Goal: Transaction & Acquisition: Purchase product/service

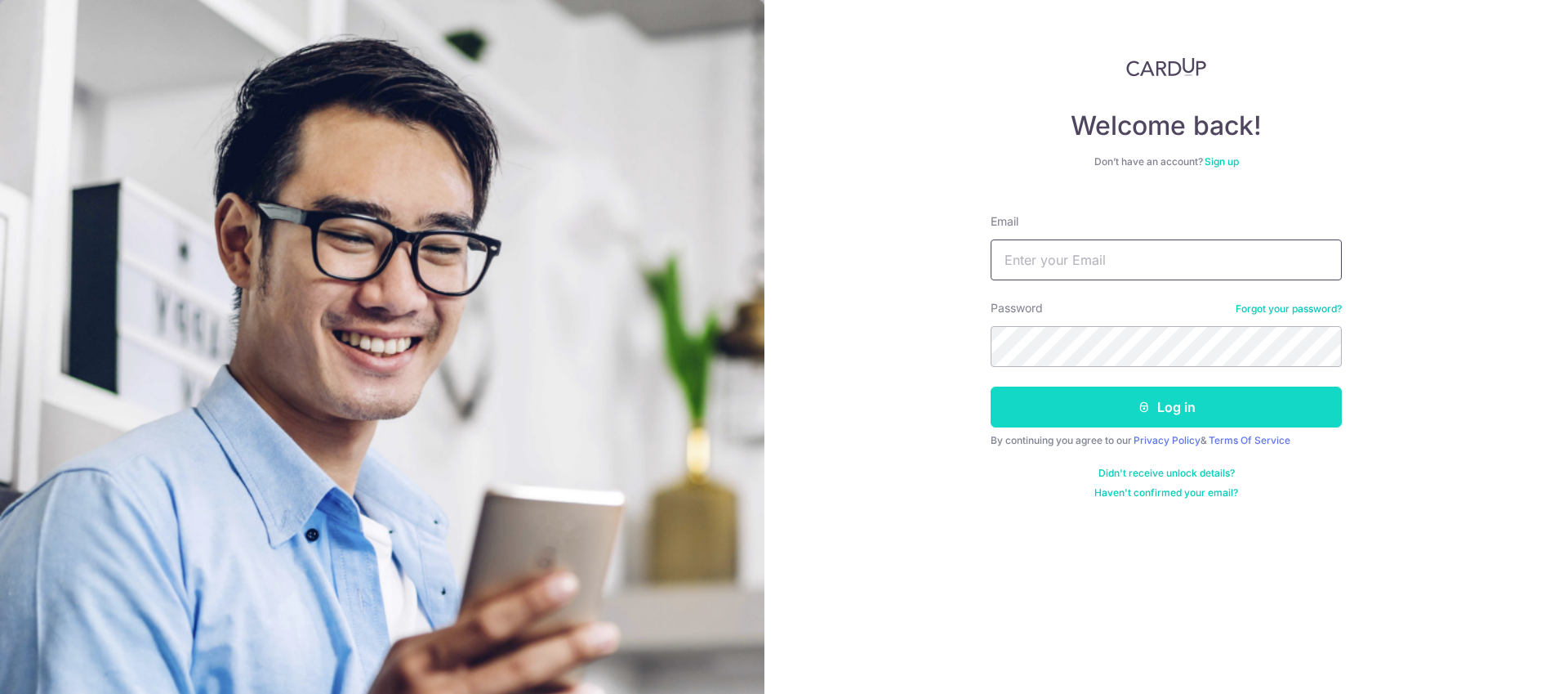
type input "camden.ang@gmail.com"
click at [1130, 396] on button "Log in" at bounding box center [1166, 406] width 351 height 41
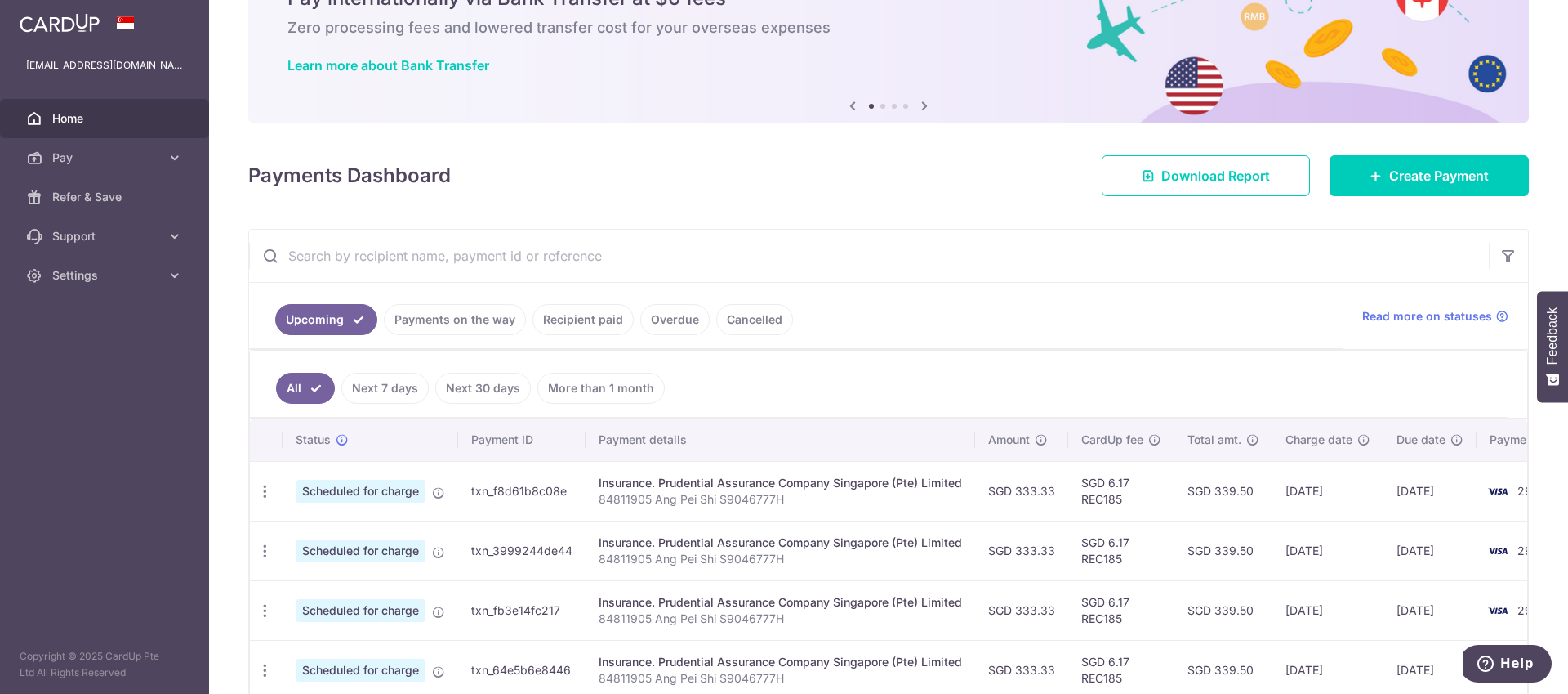
scroll to position [64, 0]
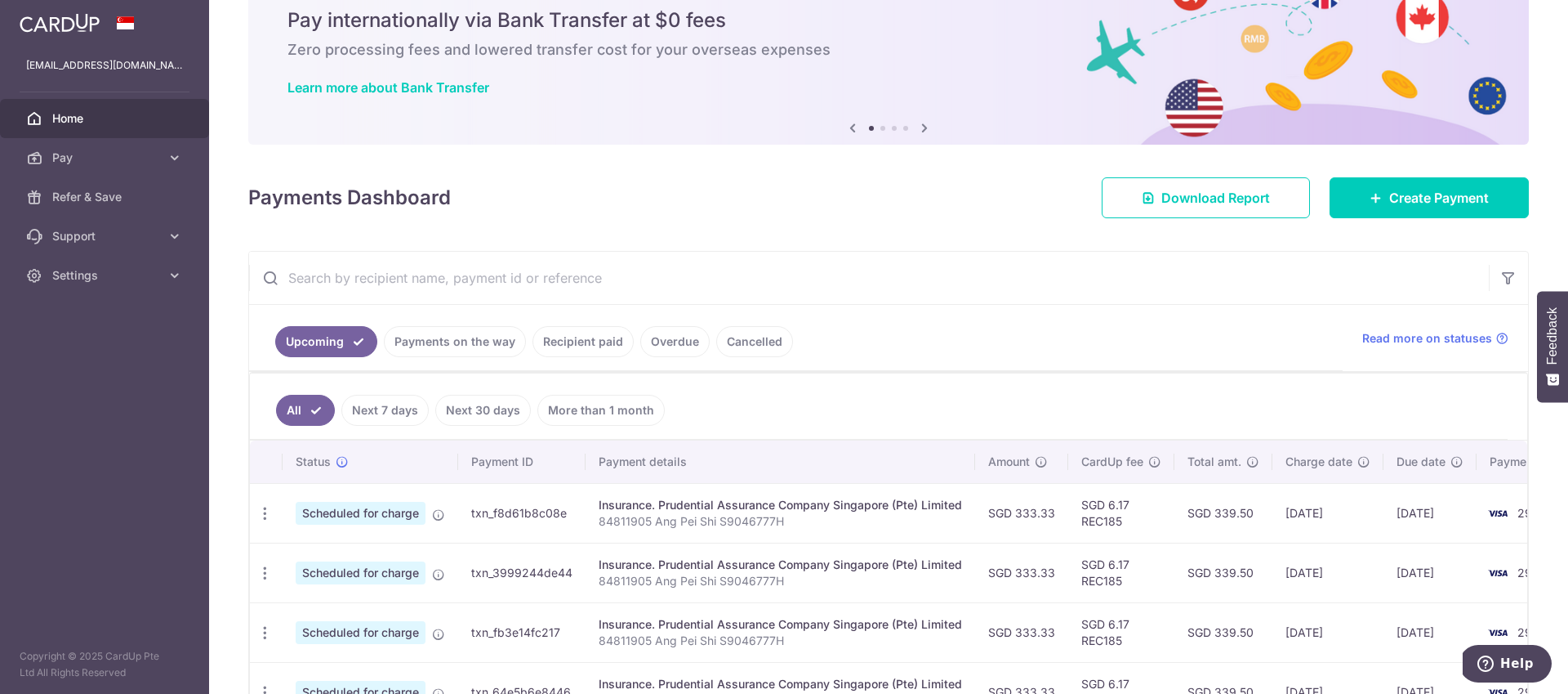
click at [922, 128] on icon at bounding box center [924, 127] width 20 height 20
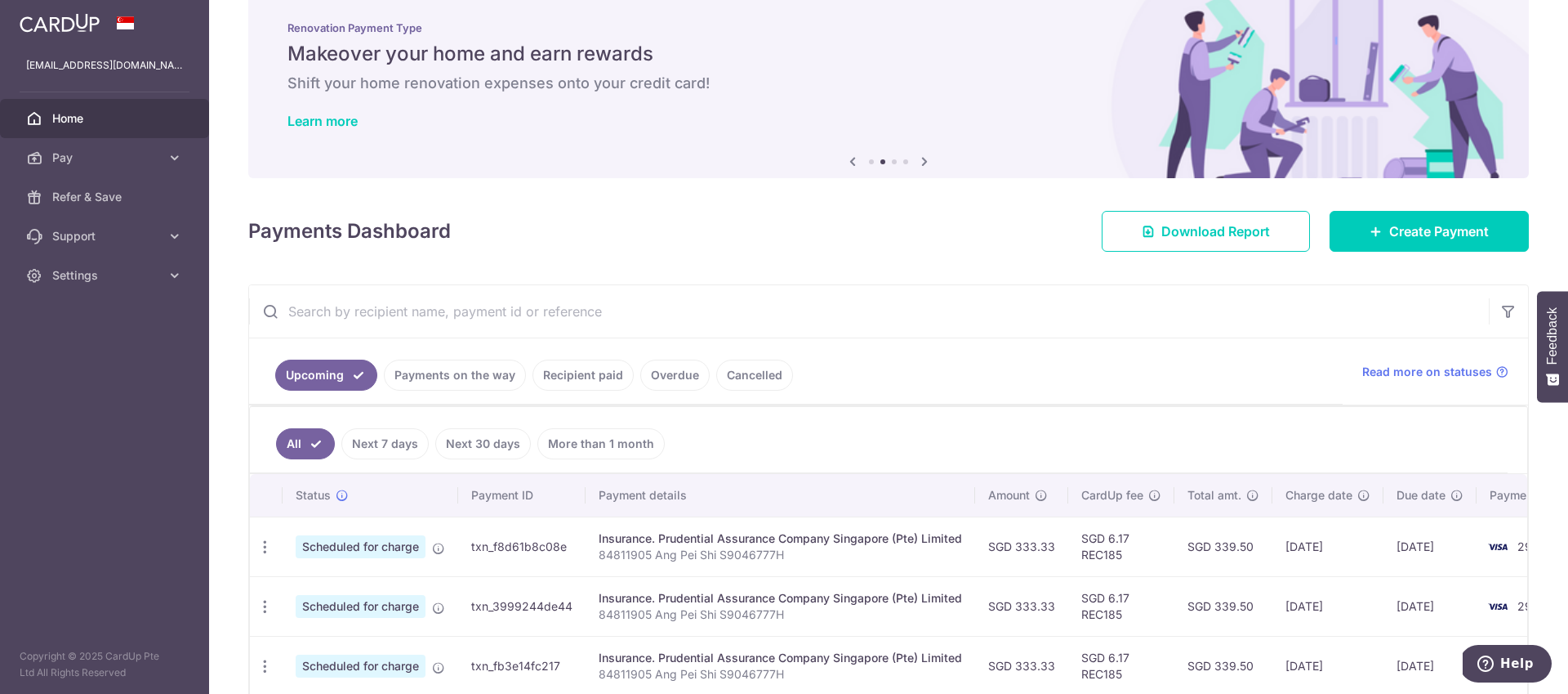
scroll to position [0, 0]
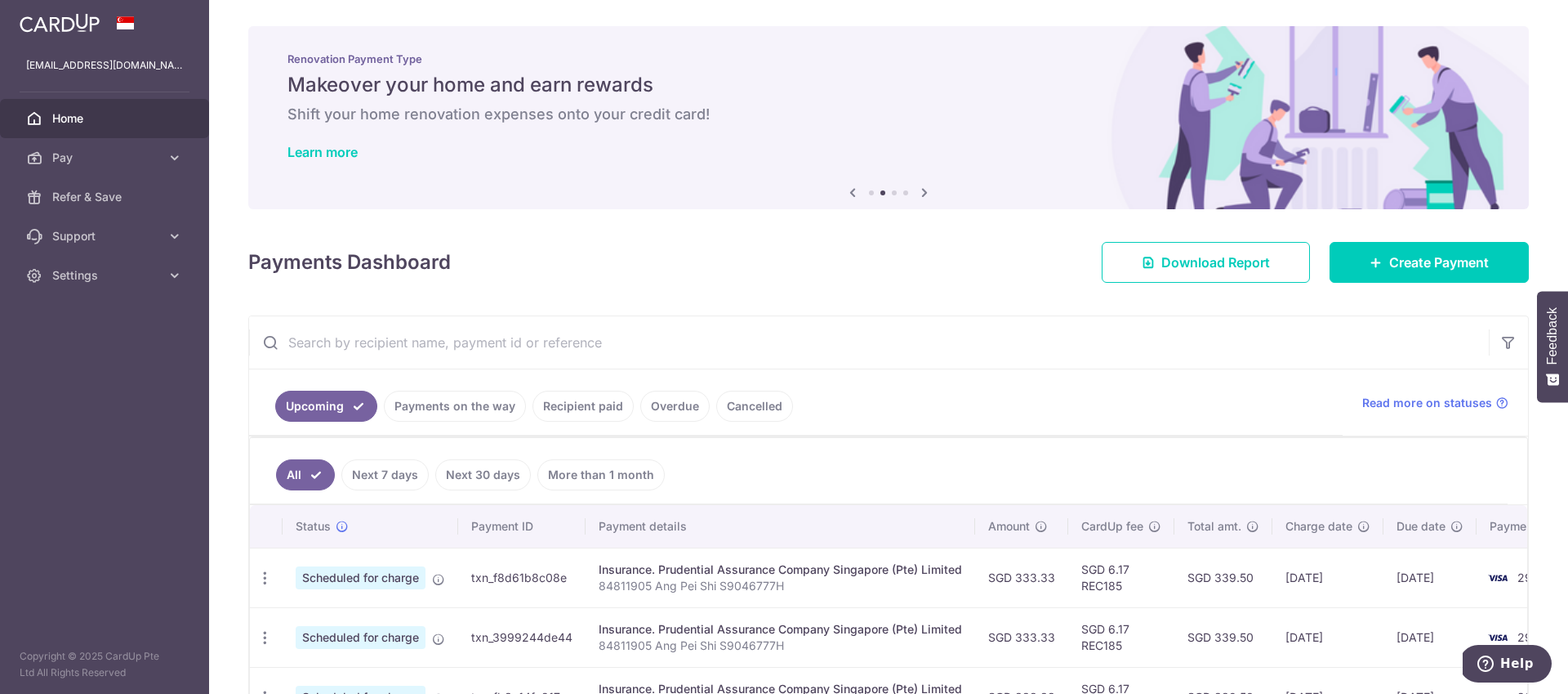
click at [919, 191] on icon at bounding box center [924, 193] width 20 height 20
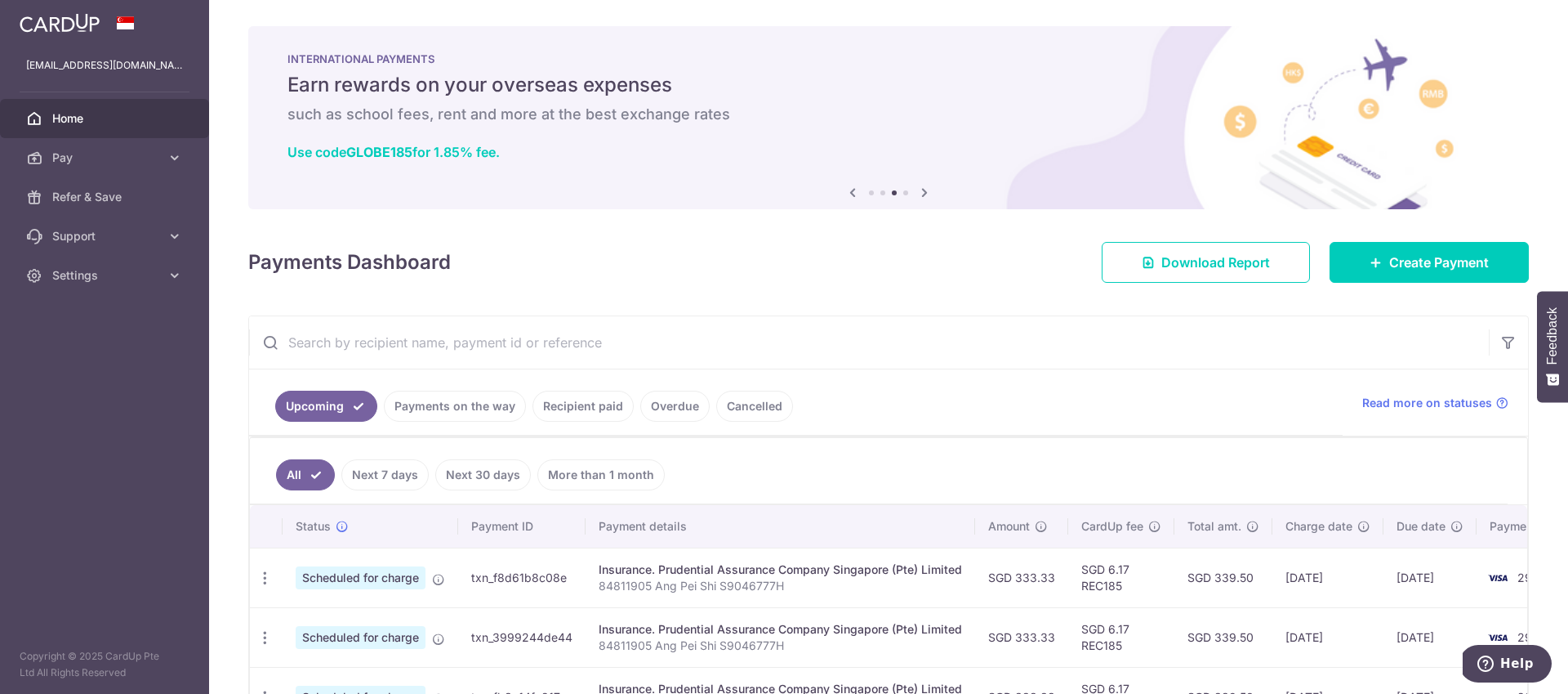
click at [919, 191] on icon at bounding box center [924, 193] width 20 height 20
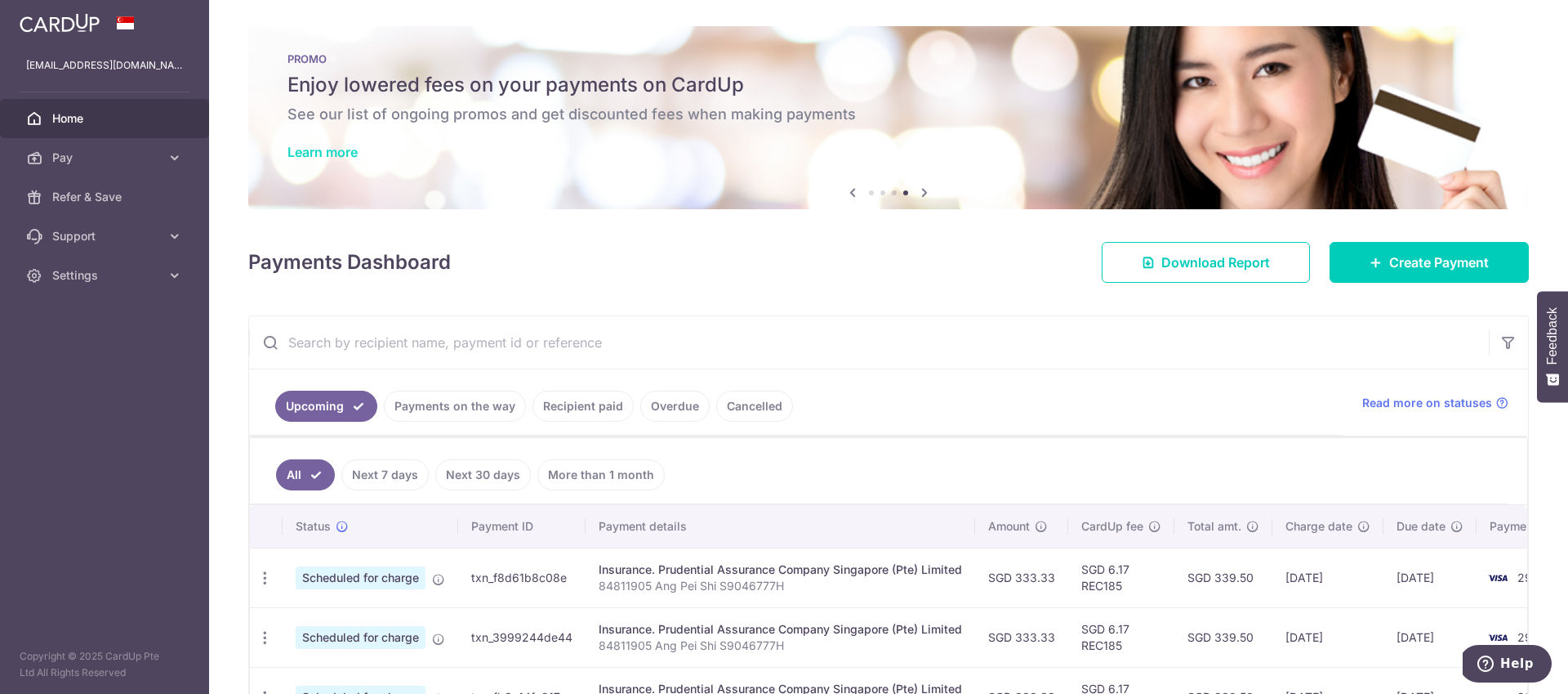
click at [341, 150] on link "Learn more" at bounding box center [322, 152] width 70 height 16
click at [107, 154] on span "Pay" at bounding box center [106, 158] width 108 height 16
click at [103, 203] on span "Payments" at bounding box center [106, 197] width 108 height 16
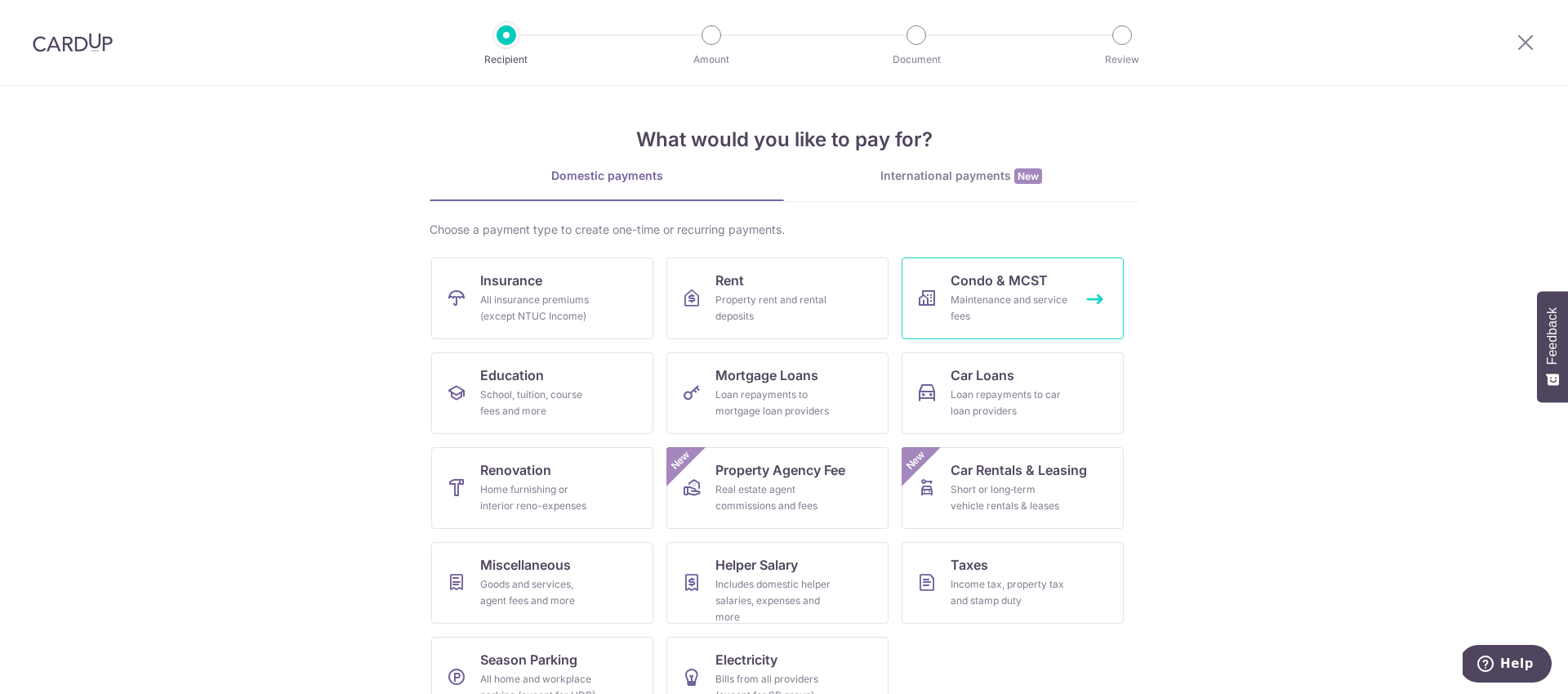
click at [987, 300] on div "Maintenance and service fees" at bounding box center [1009, 308] width 117 height 33
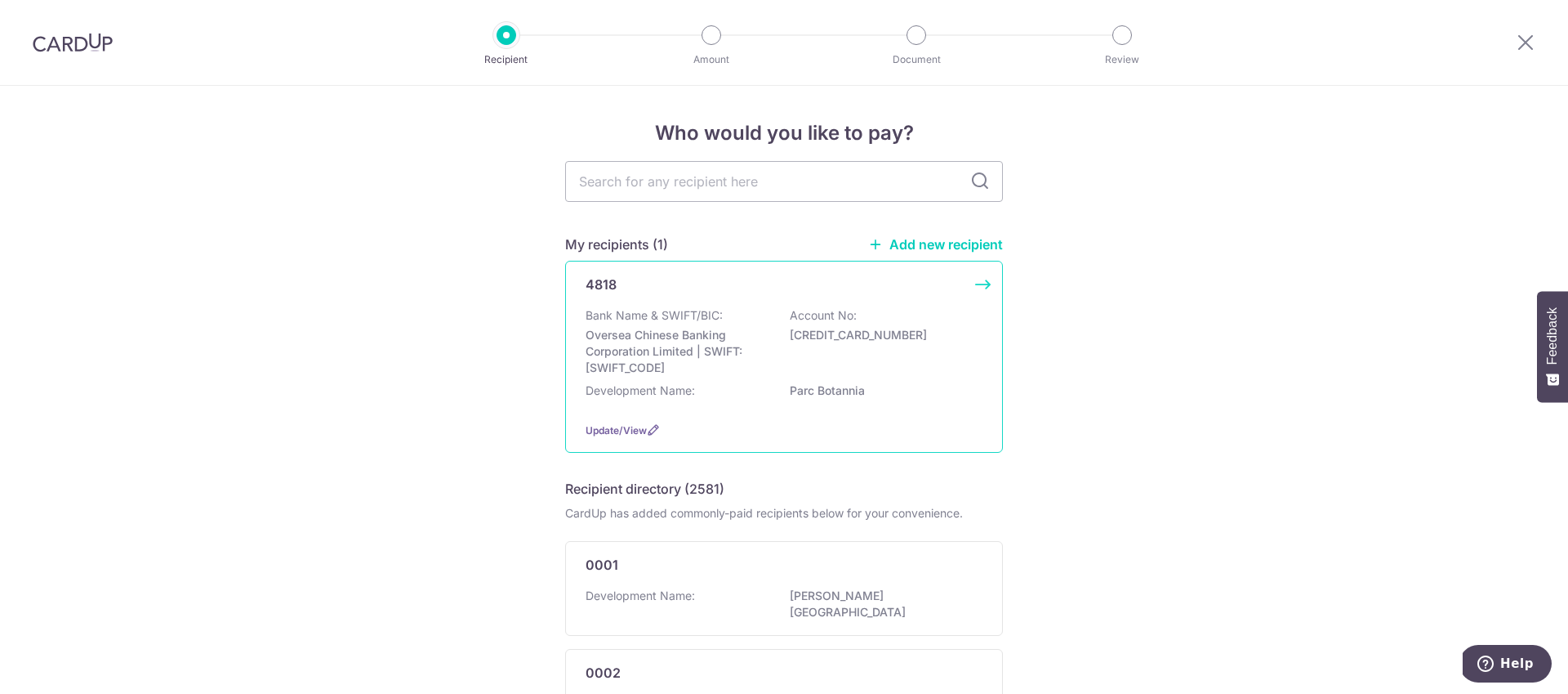
click at [739, 329] on p "Oversea Chinese Banking Corporation Limited | SWIFT: OCBCSGSGXXX" at bounding box center [676, 352] width 182 height 49
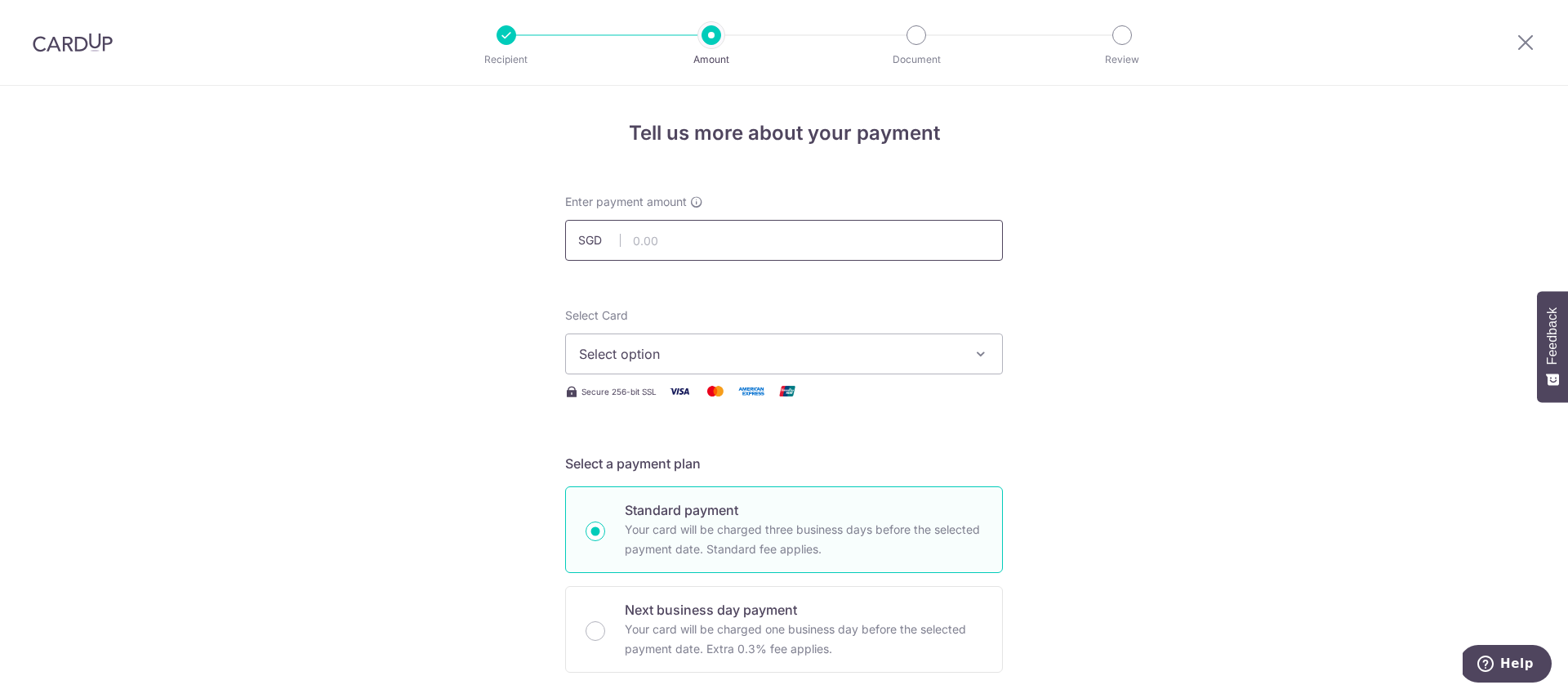
click at [713, 246] on input "text" at bounding box center [784, 240] width 438 height 41
type input "1,020.24"
click at [643, 340] on button "Select option" at bounding box center [784, 353] width 438 height 41
click at [653, 470] on span "**** 2999" at bounding box center [649, 471] width 63 height 20
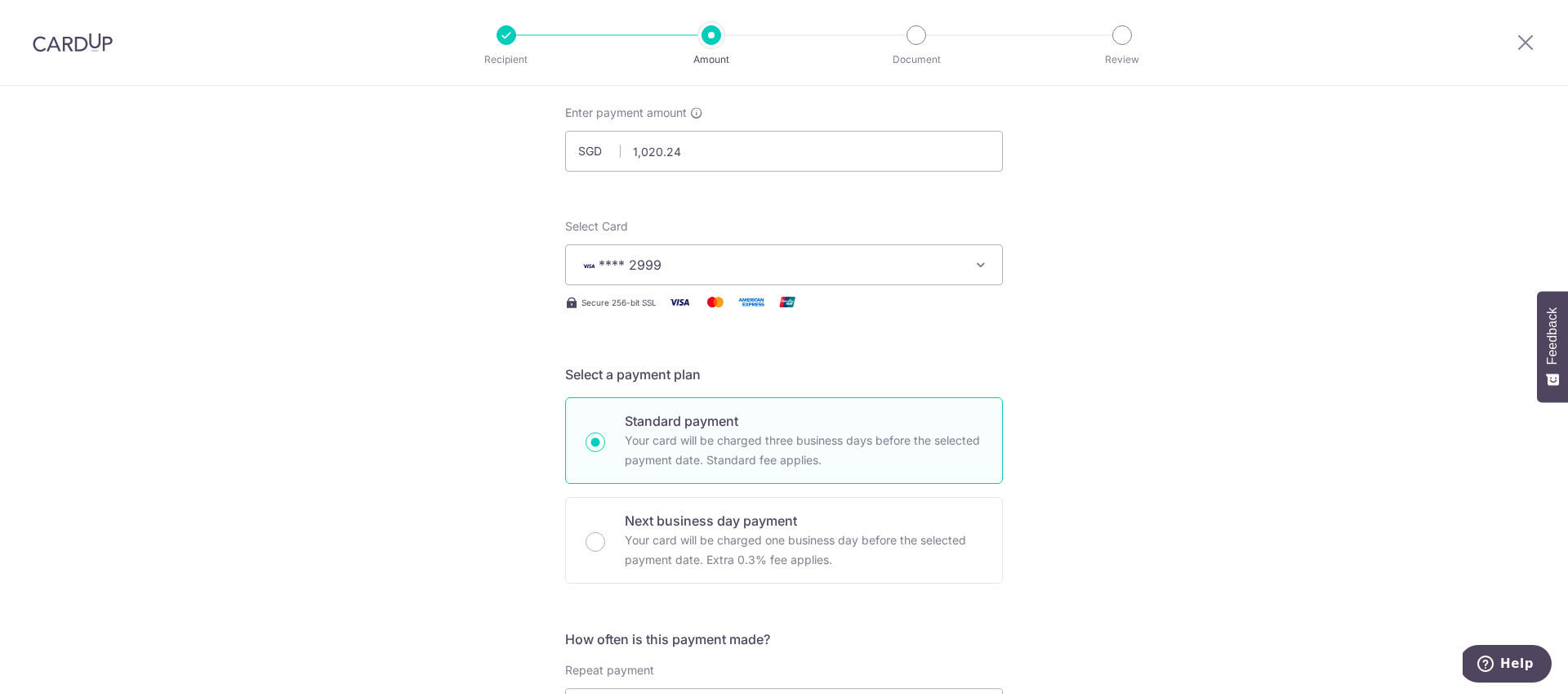
scroll to position [318, 0]
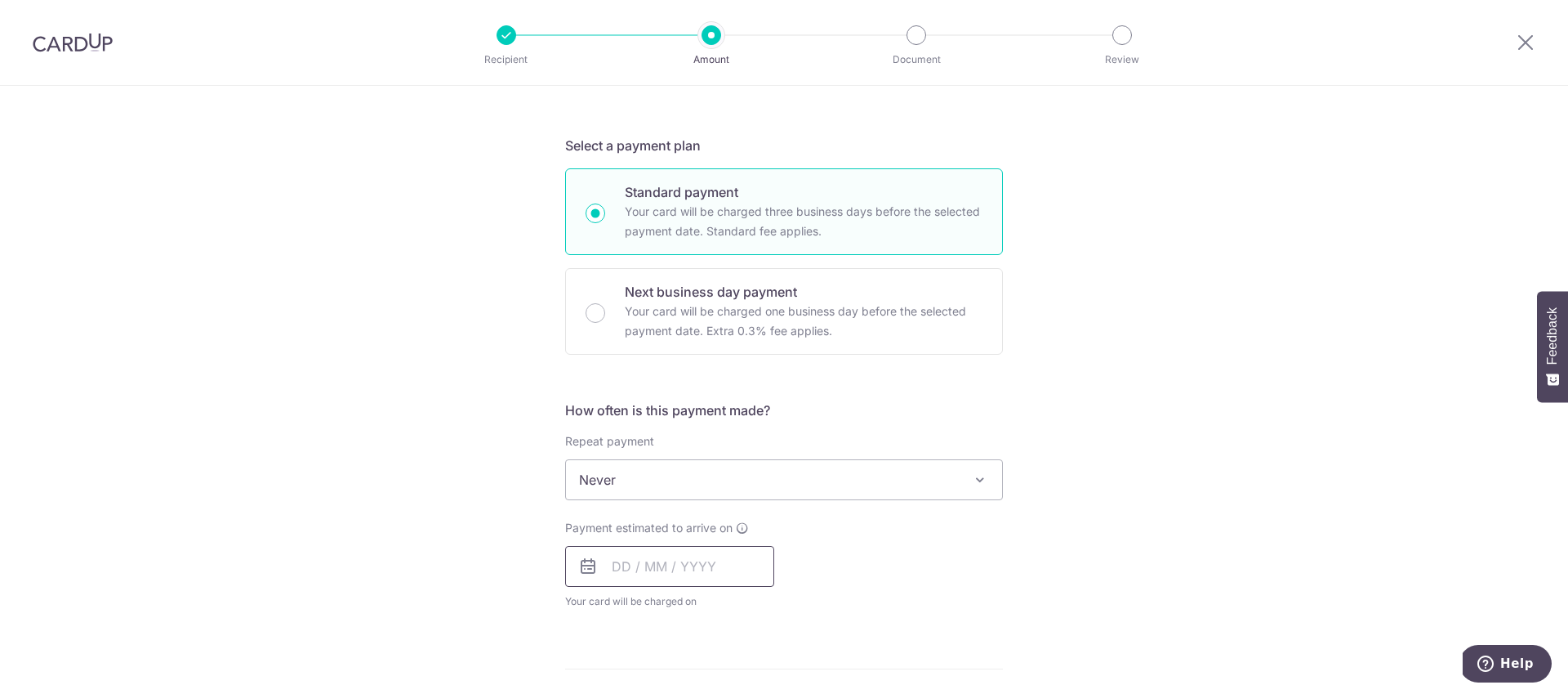
click at [608, 564] on input "text" at bounding box center [669, 566] width 209 height 41
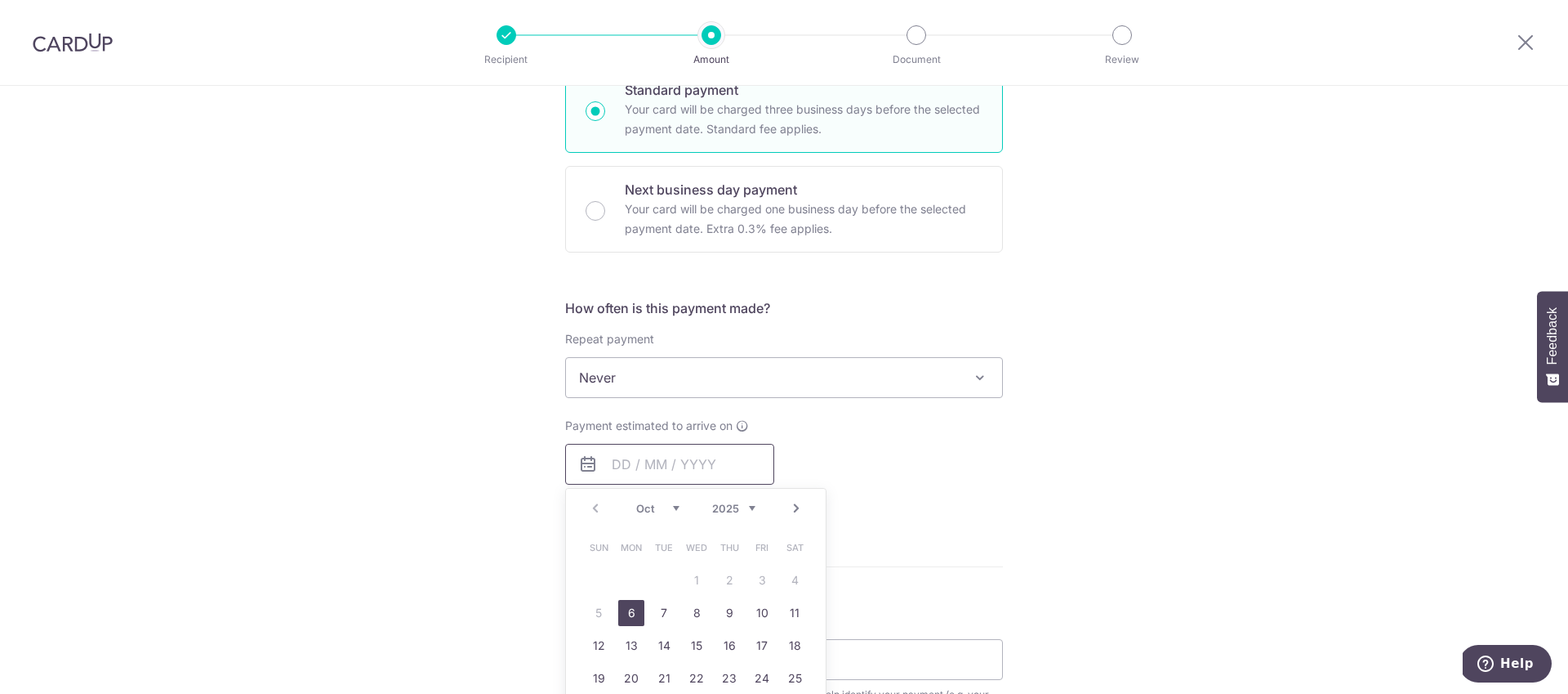
scroll to position [435, 0]
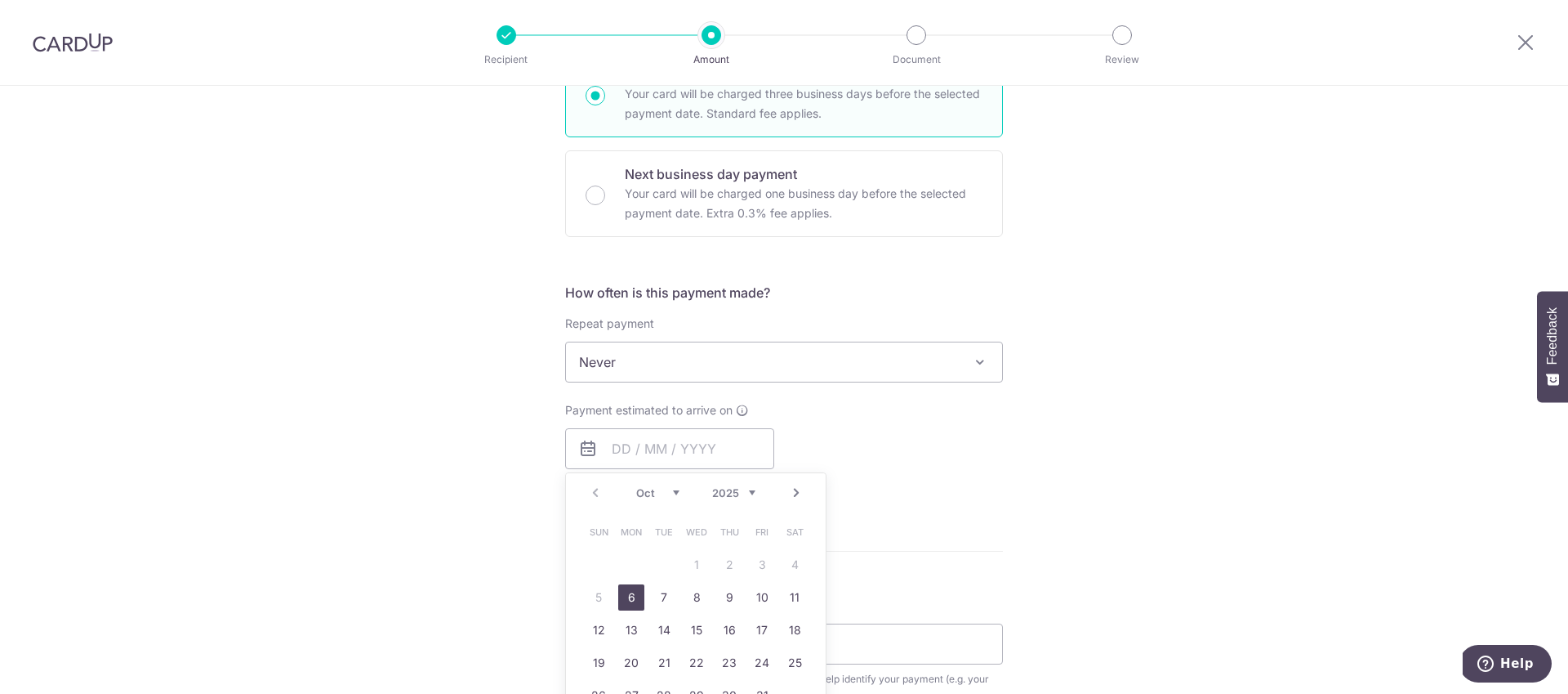
click at [626, 599] on link "6" at bounding box center [631, 597] width 26 height 26
type input "[DATE]"
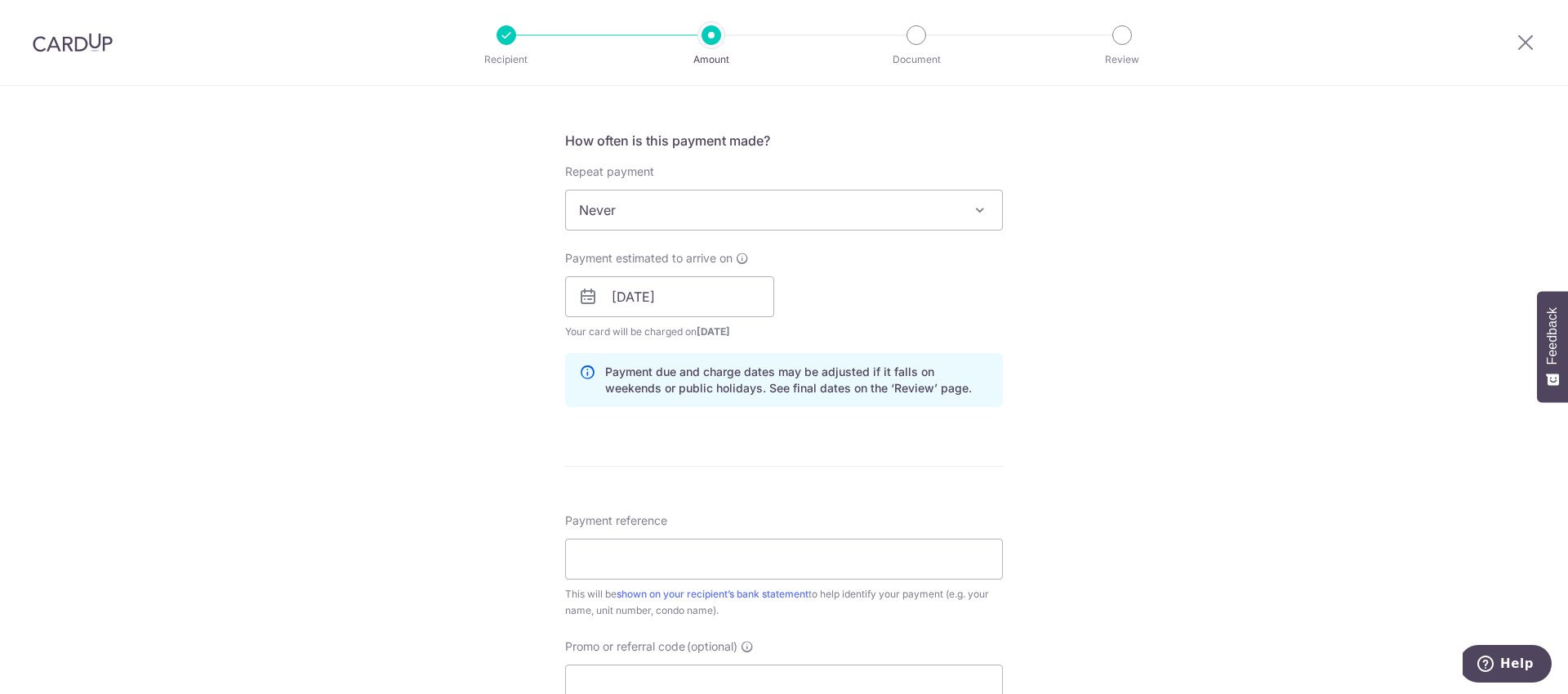
scroll to position [589, 0]
click at [732, 562] on input "Payment reference" at bounding box center [784, 557] width 438 height 41
click at [814, 560] on input "Payment reference" at bounding box center [784, 557] width 438 height 41
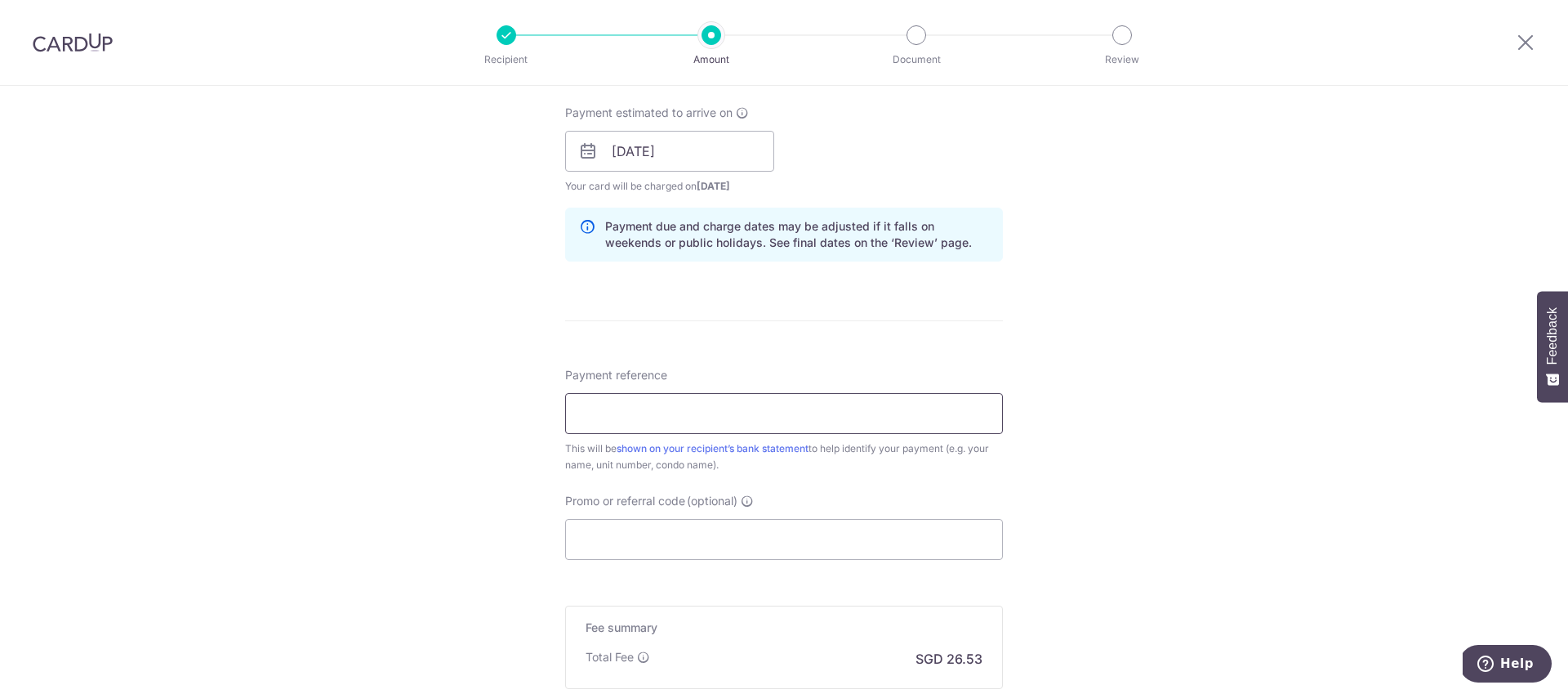
scroll to position [741, 0]
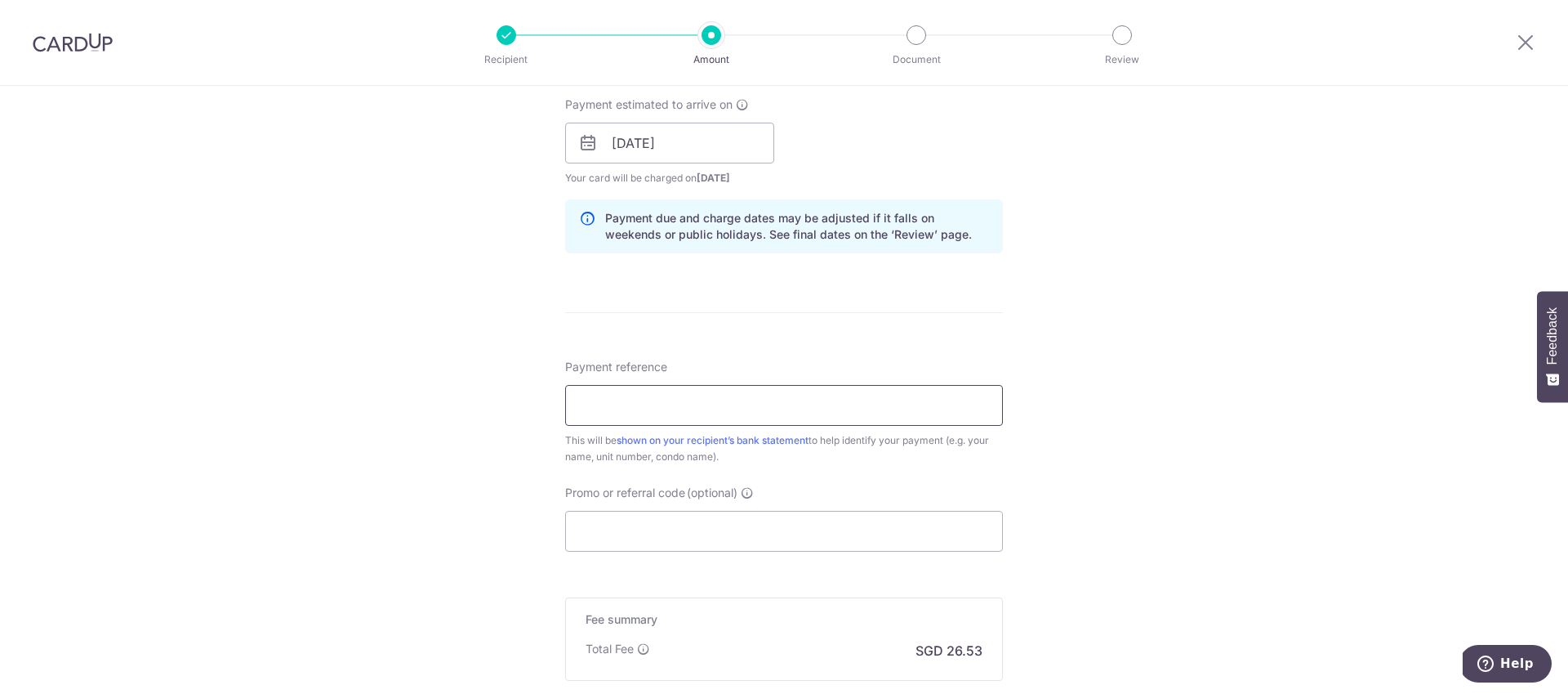
click at [912, 402] on input "Payment reference" at bounding box center [784, 405] width 438 height 41
type input "ANG PEI SHI #09-23 PARC BOTANNIA"
click at [824, 531] on input "Promo or referral code (optional)" at bounding box center [784, 530] width 438 height 41
paste input "3HOME25R"
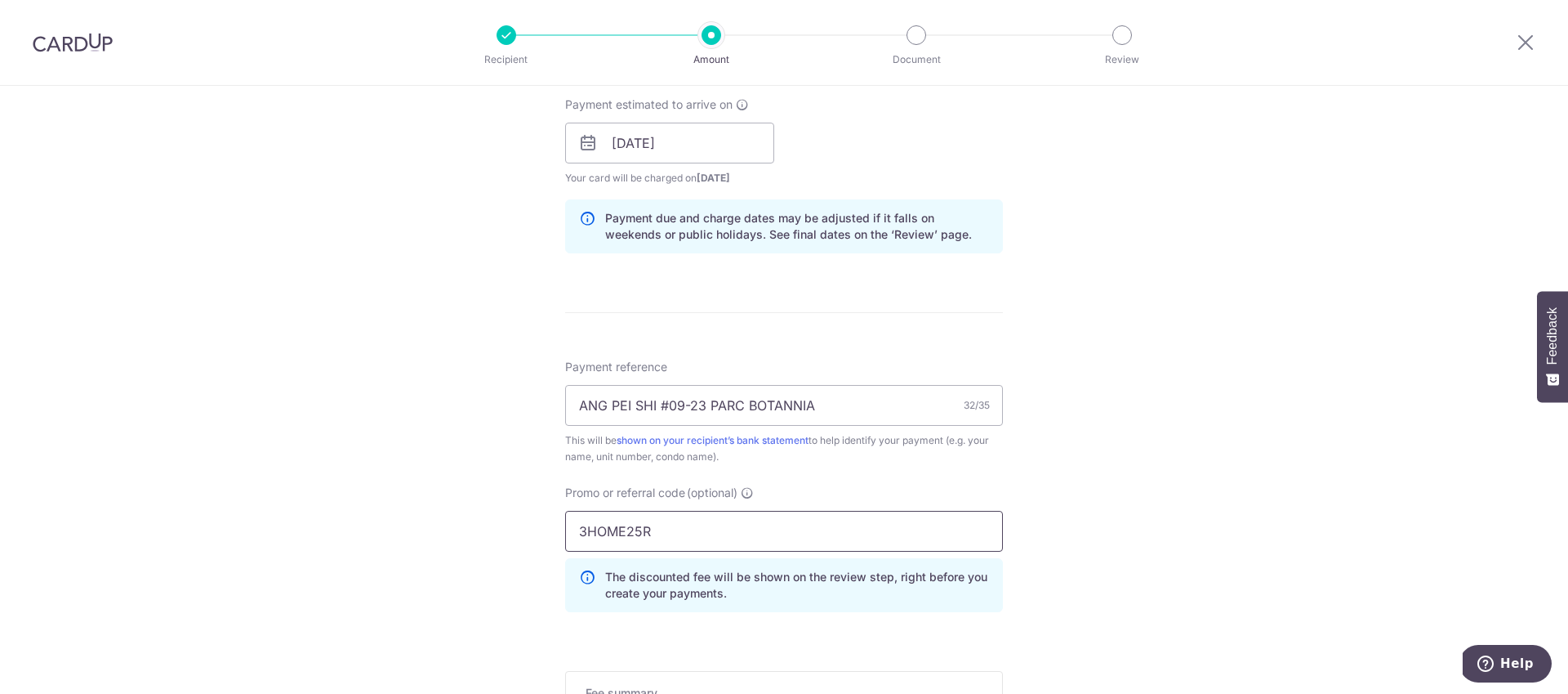
scroll to position [1010, 0]
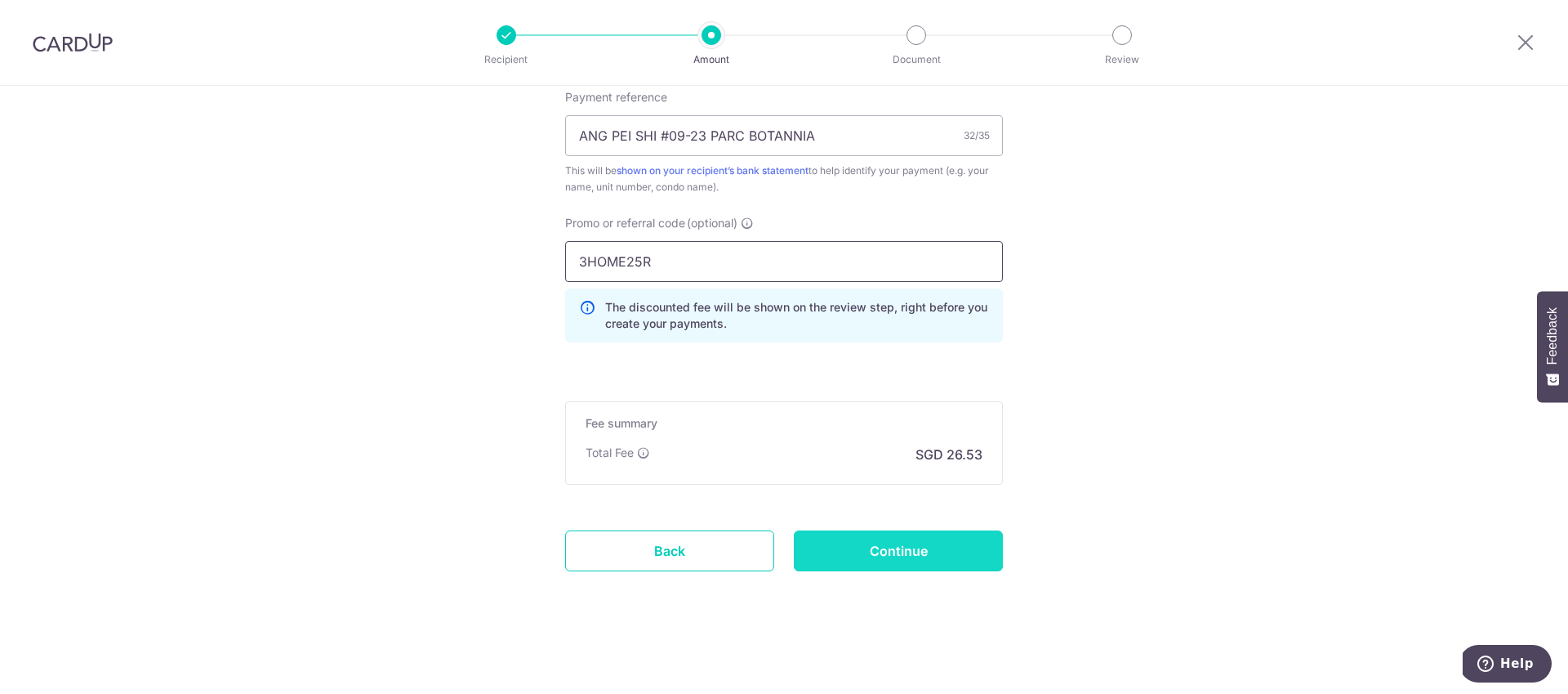
type input "3HOME25R"
click at [914, 552] on input "Continue" at bounding box center [898, 550] width 209 height 41
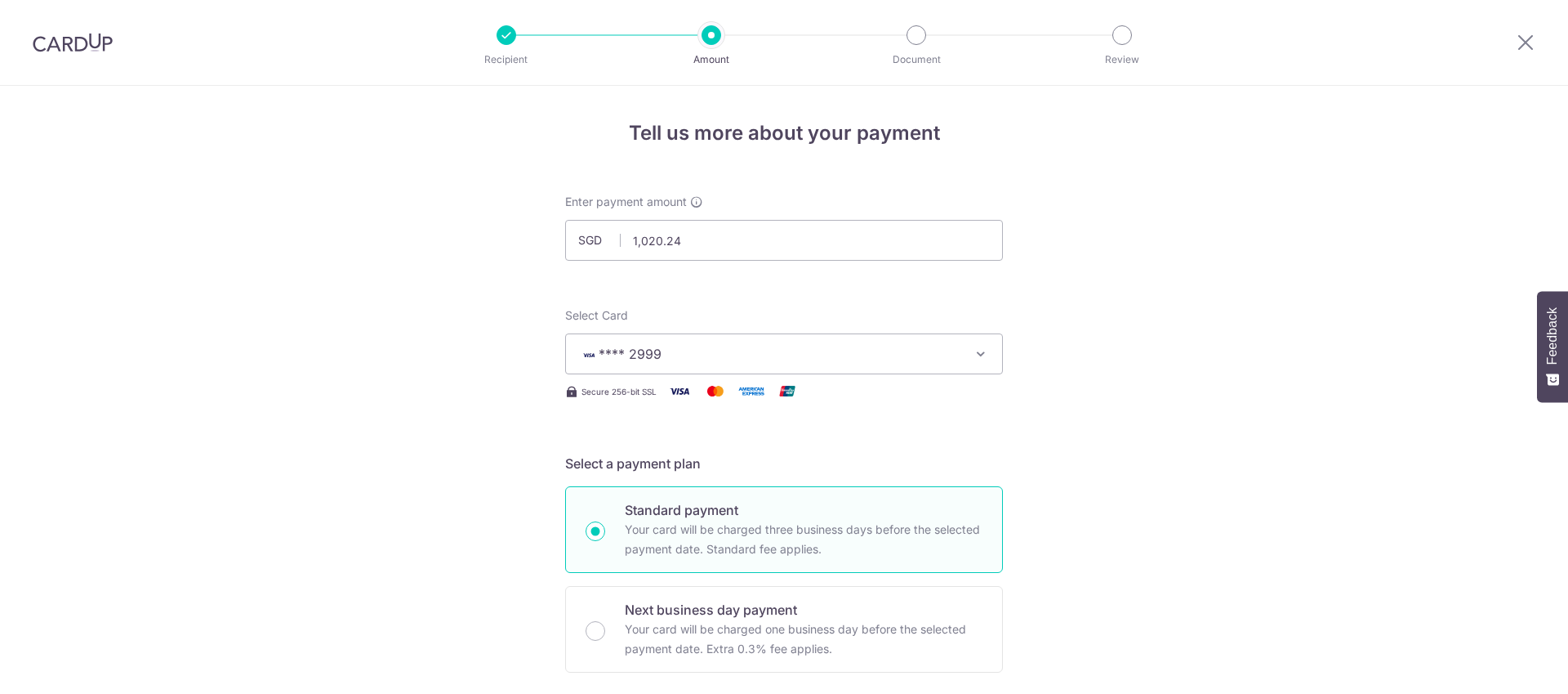
scroll to position [1034, 0]
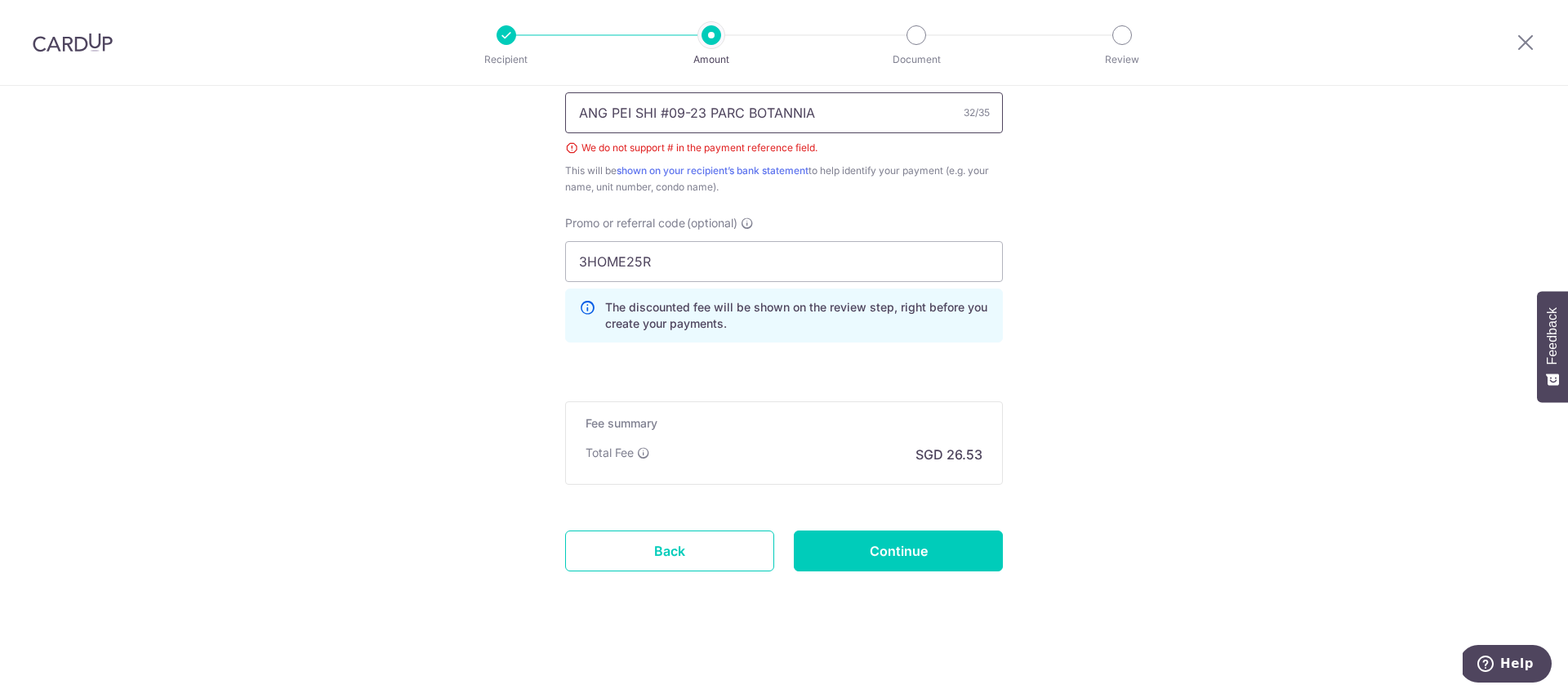
click at [665, 112] on input "ANG PEI SHI #09-23 PARC BOTANNIA" at bounding box center [784, 113] width 438 height 41
type input "ANG PEI SHI 09-23 PARC BOTANNIA"
click at [897, 555] on input "Continue" at bounding box center [898, 550] width 209 height 41
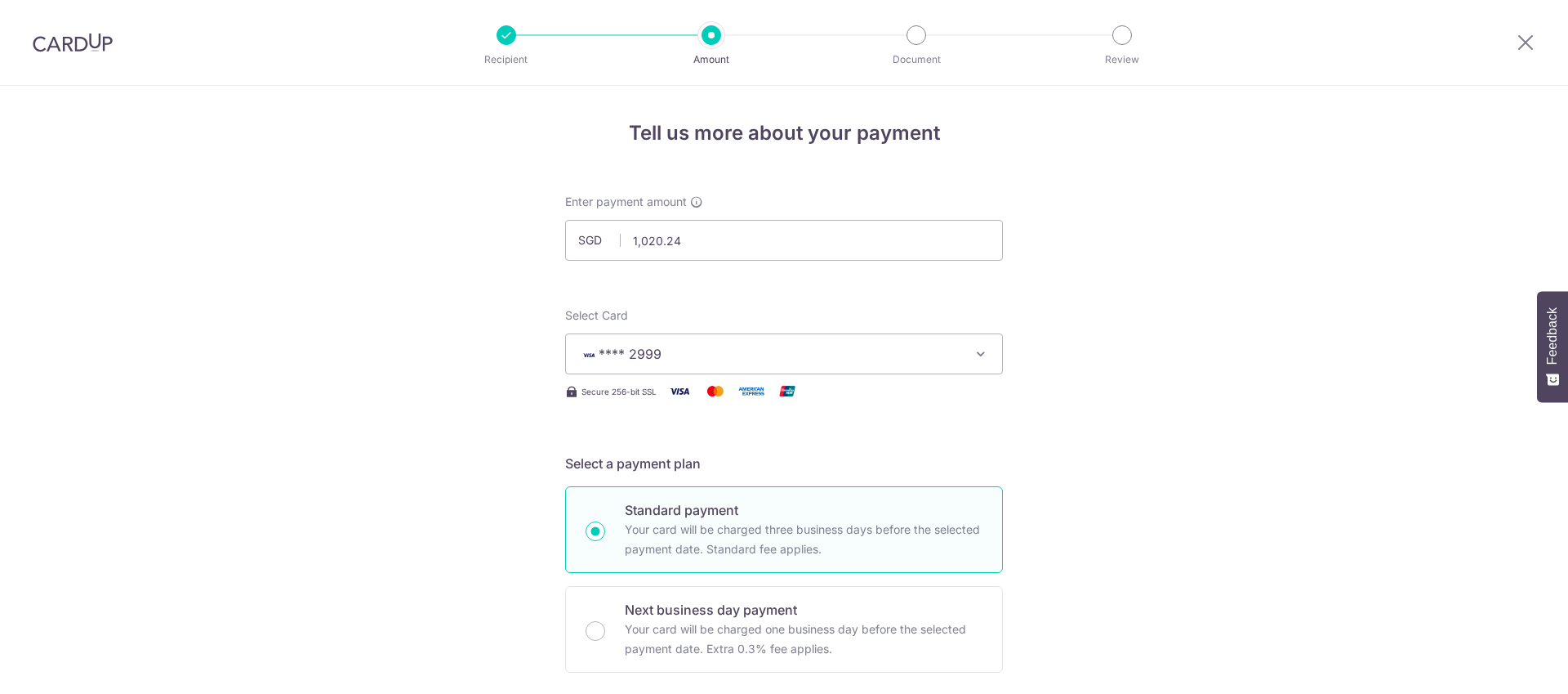
scroll to position [1034, 0]
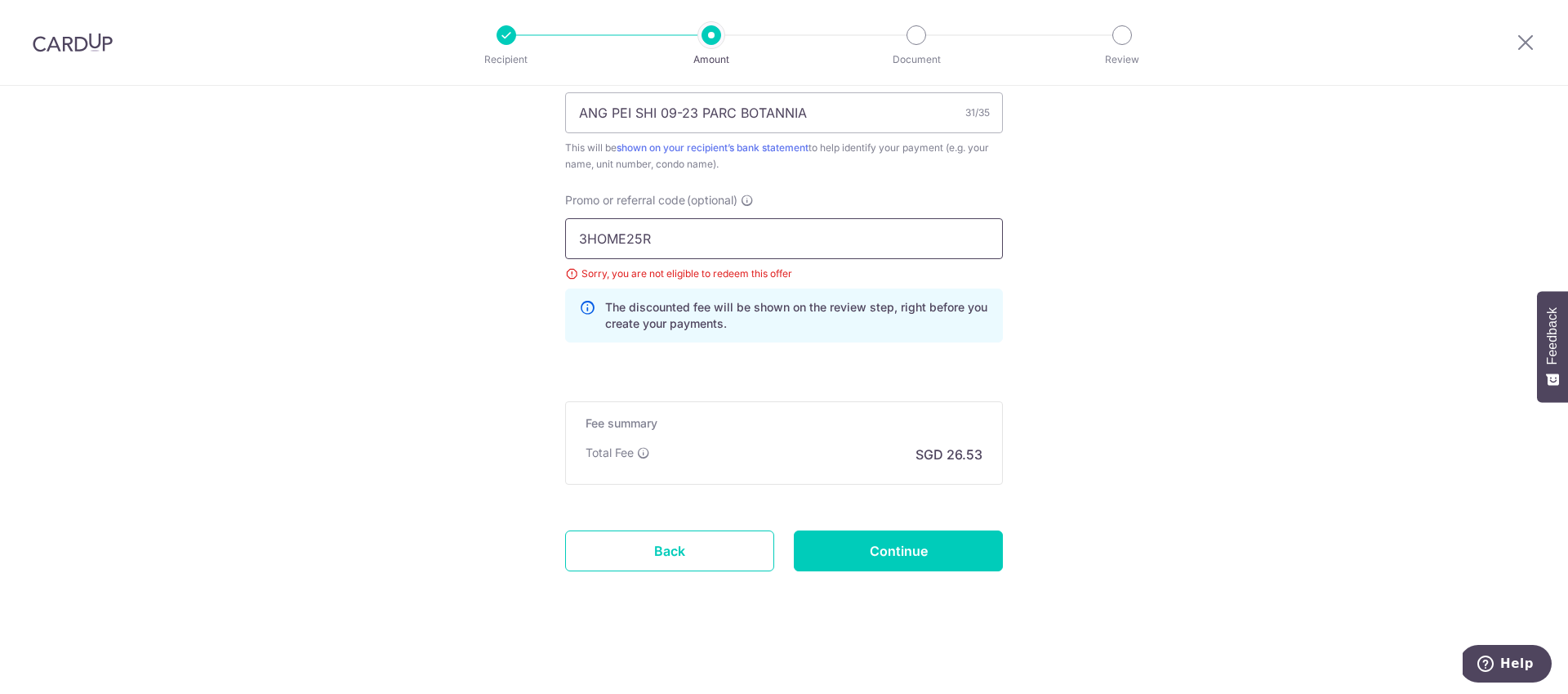
drag, startPoint x: 680, startPoint y: 244, endPoint x: 418, endPoint y: 223, distance: 262.8
paste input "OFF225"
type input "OFF225"
click at [890, 547] on input "Continue" at bounding box center [898, 550] width 209 height 41
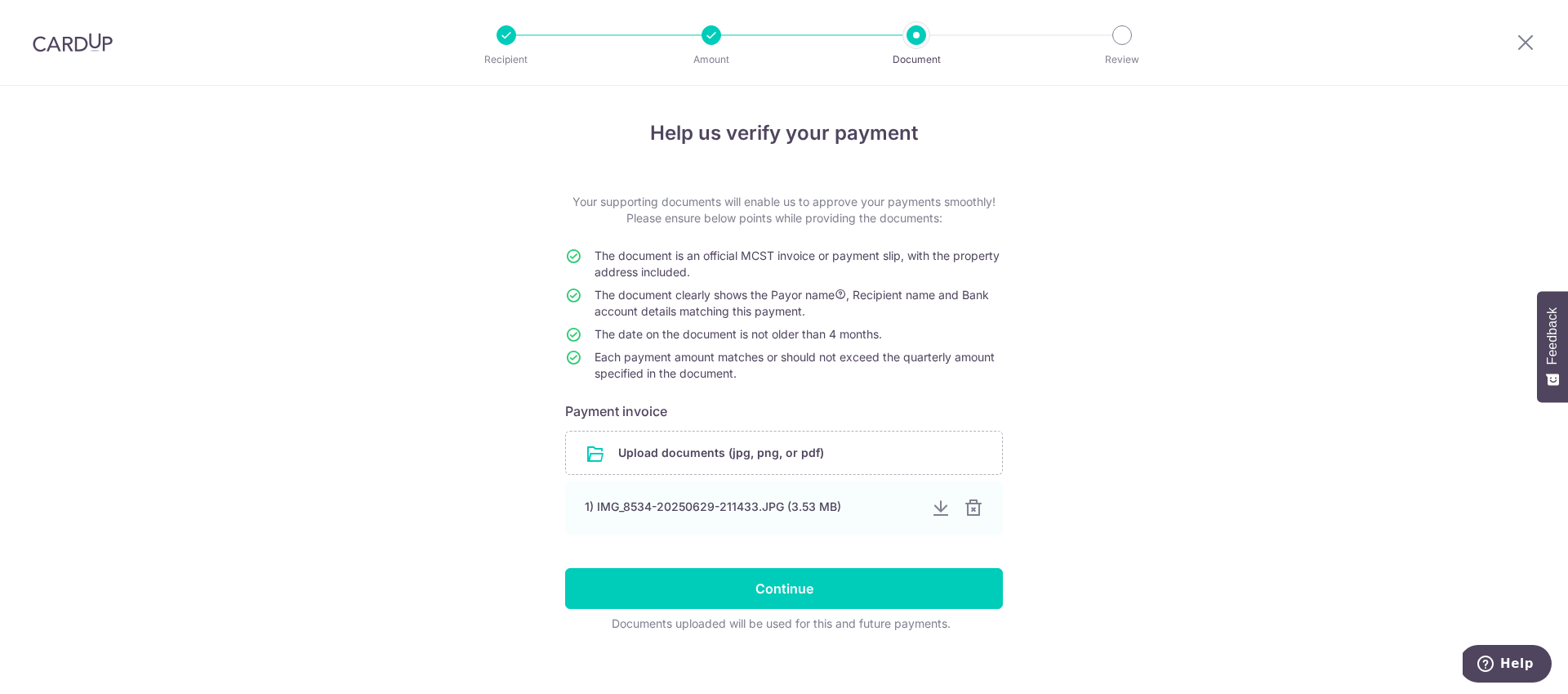
scroll to position [15, 0]
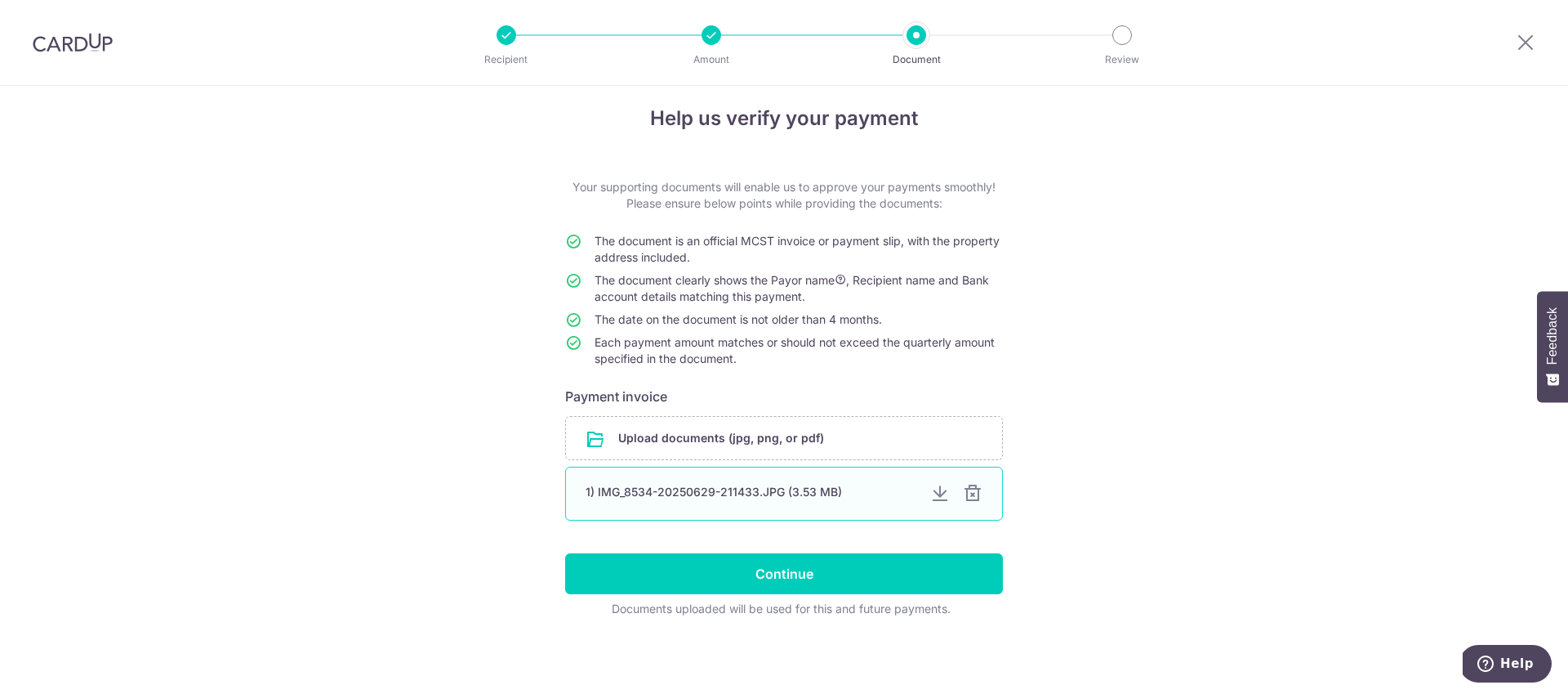
click at [970, 497] on div at bounding box center [972, 493] width 20 height 20
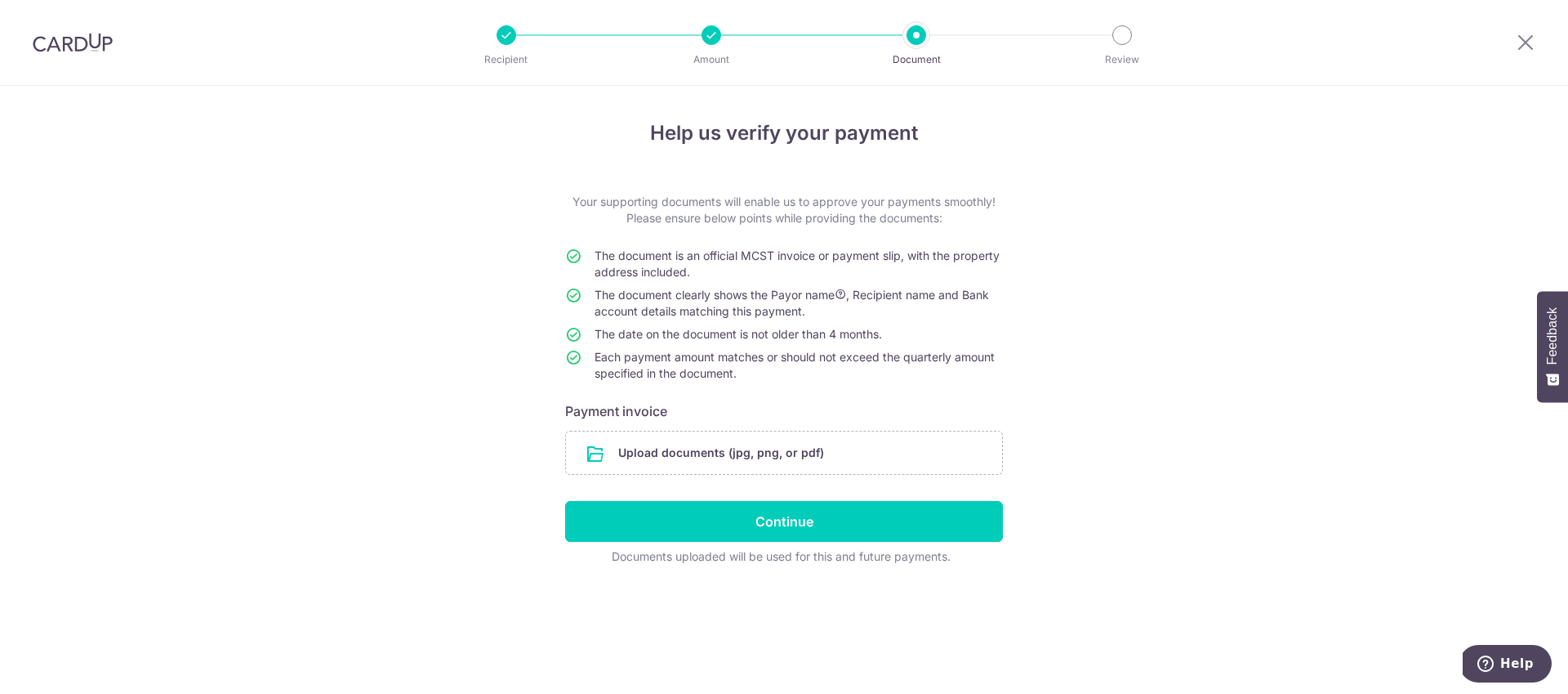
scroll to position [0, 0]
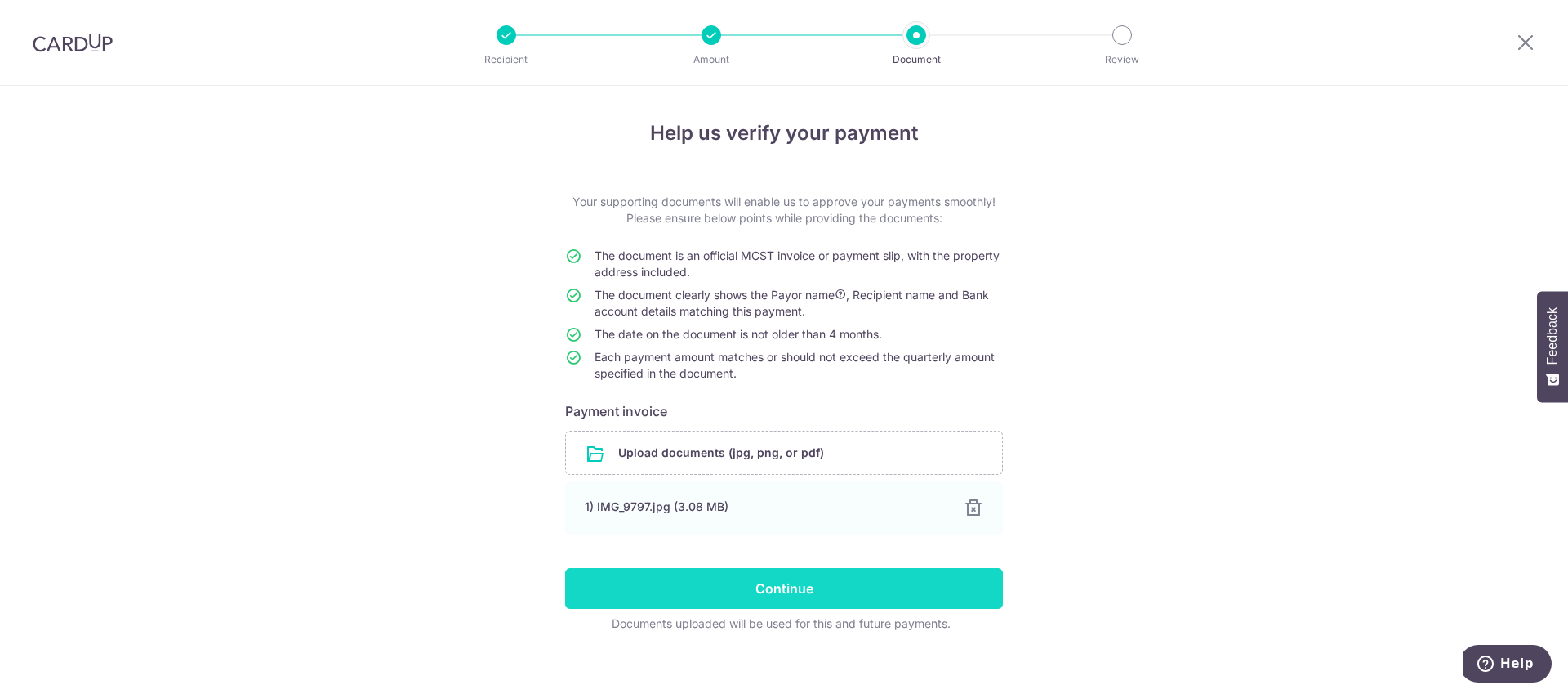
click at [803, 588] on input "Continue" at bounding box center [784, 588] width 438 height 41
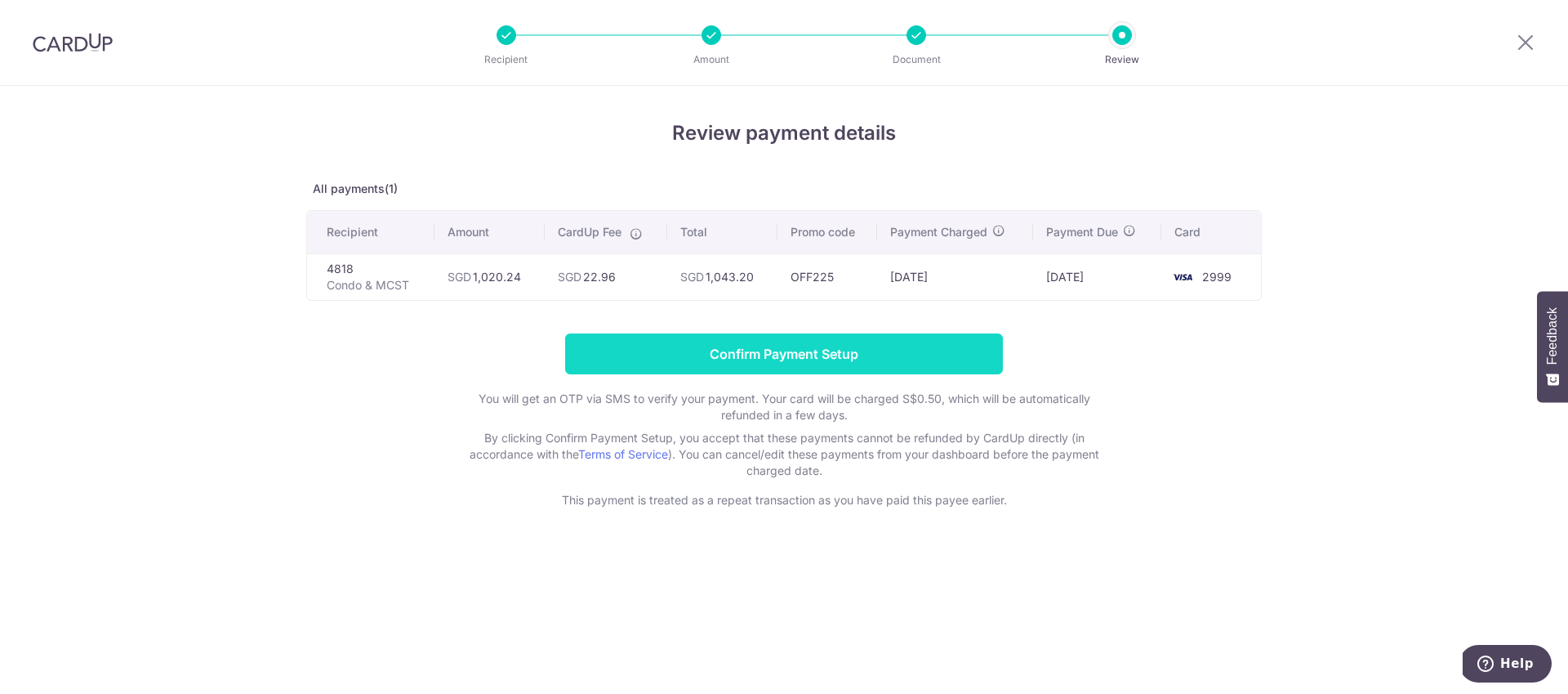
click at [859, 351] on input "Confirm Payment Setup" at bounding box center [784, 353] width 438 height 41
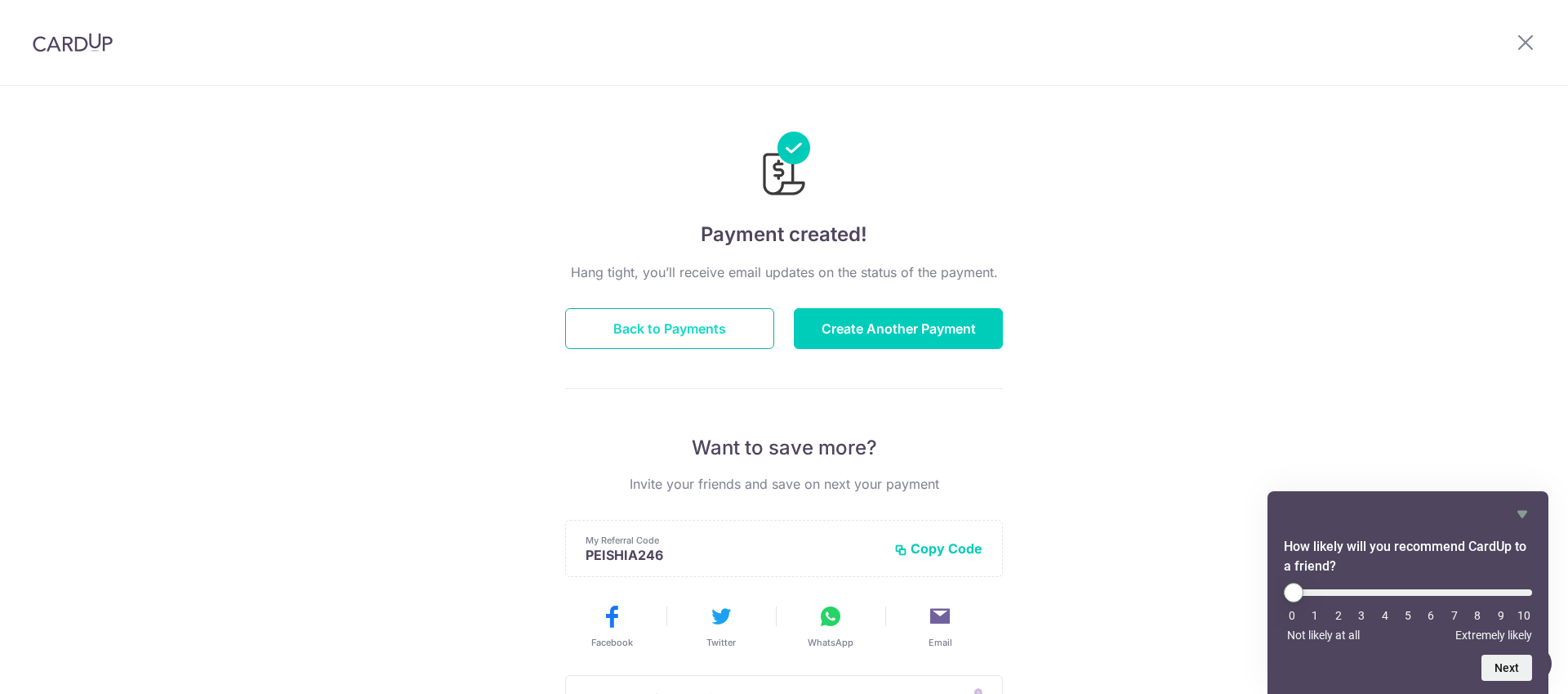
click at [679, 328] on button "Back to Payments" at bounding box center [669, 328] width 209 height 41
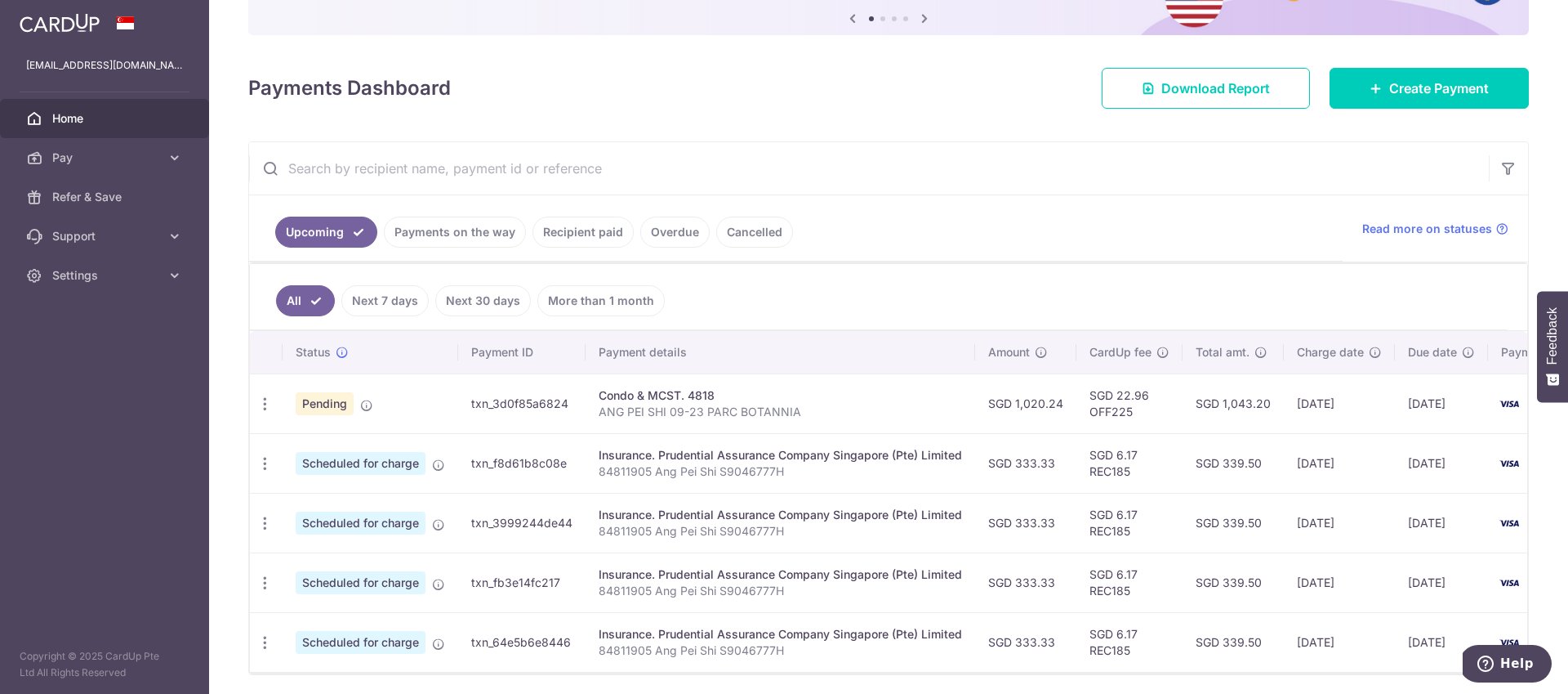
scroll to position [241, 0]
